Goal: Find specific page/section: Find specific page/section

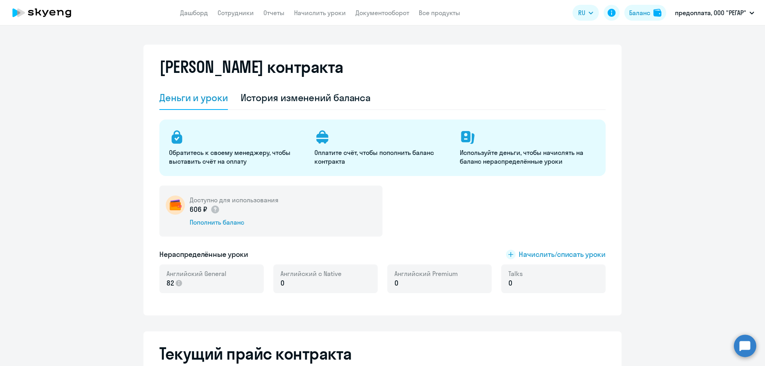
select select "english_adult_not_native_speaker"
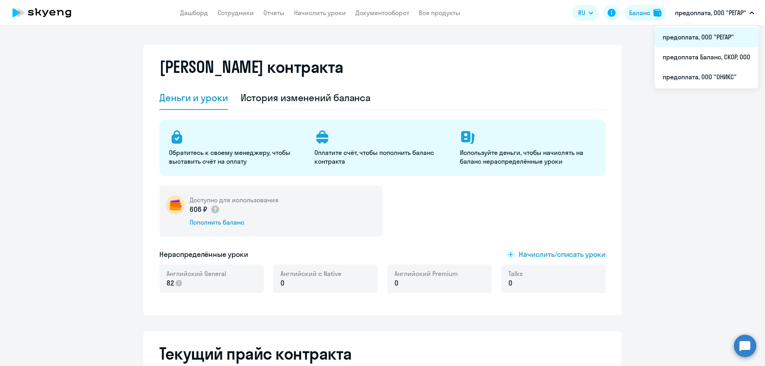
click at [707, 34] on li "предоплата, ООО "РЕГАР"" at bounding box center [707, 37] width 104 height 20
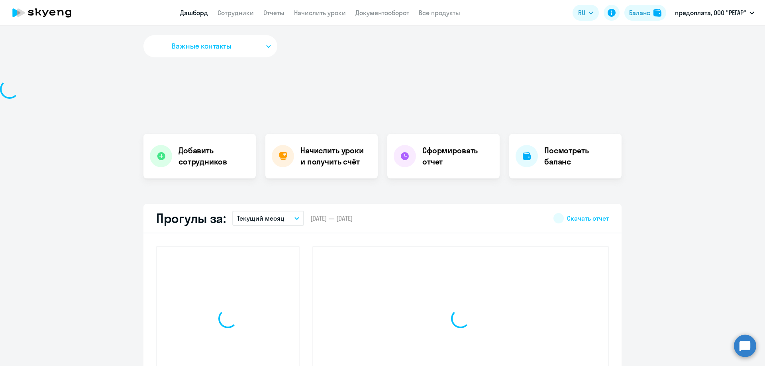
click at [703, 108] on div "Важные контакты Добавить сотрудников Начислить уроки и получить счёт Сформирова…" at bounding box center [382, 196] width 765 height 341
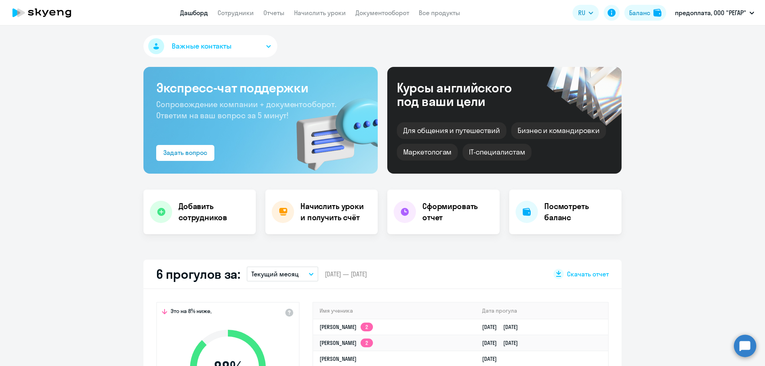
select select "30"
click at [240, 12] on link "Сотрудники" at bounding box center [236, 13] width 36 height 8
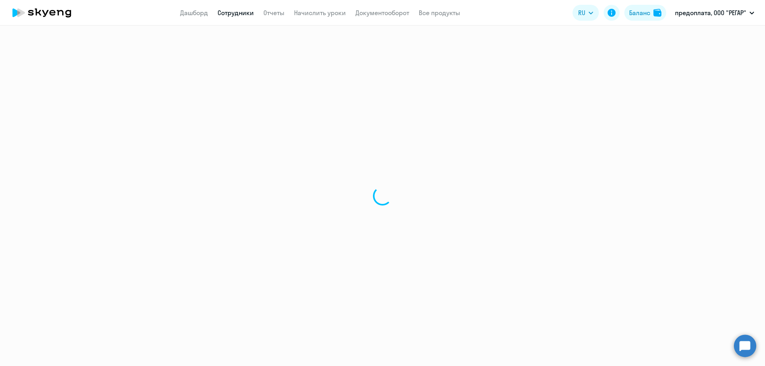
select select "30"
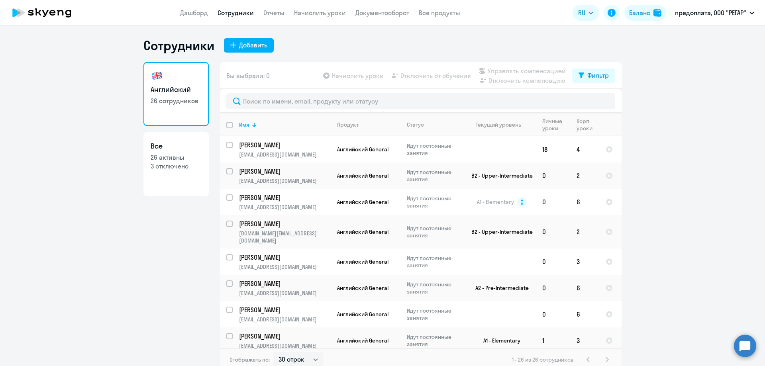
click at [154, 74] on img at bounding box center [157, 75] width 13 height 13
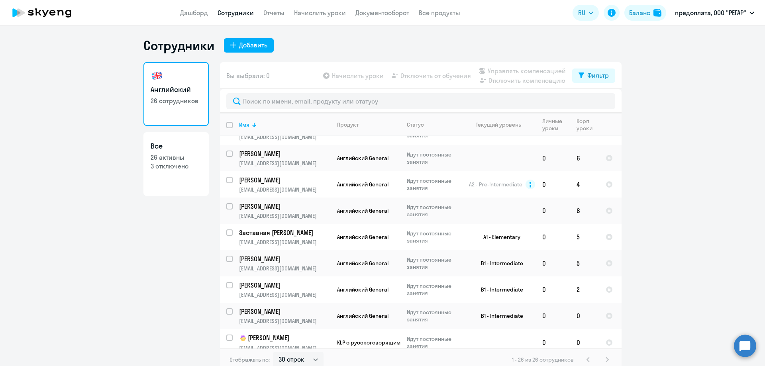
scroll to position [472, 0]
